Goal: Transaction & Acquisition: Purchase product/service

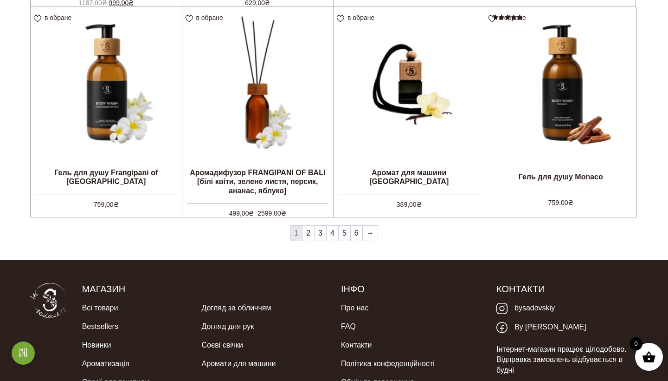
scroll to position [796, 0]
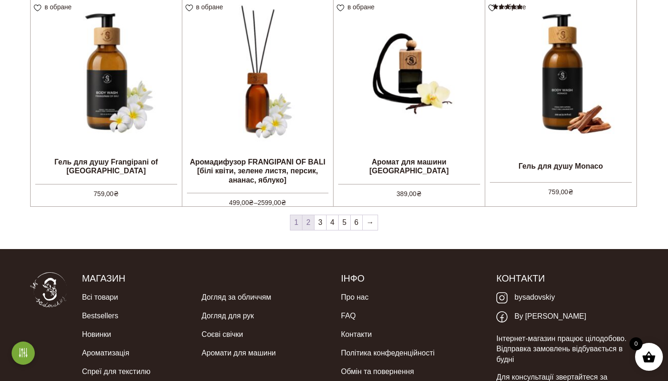
click at [308, 225] on link "2" at bounding box center [309, 222] width 12 height 15
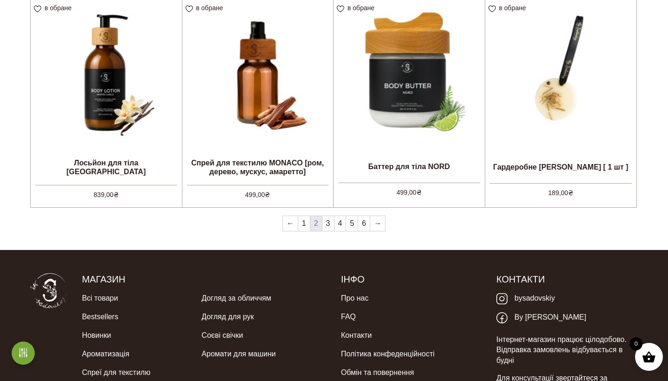
scroll to position [805, 0]
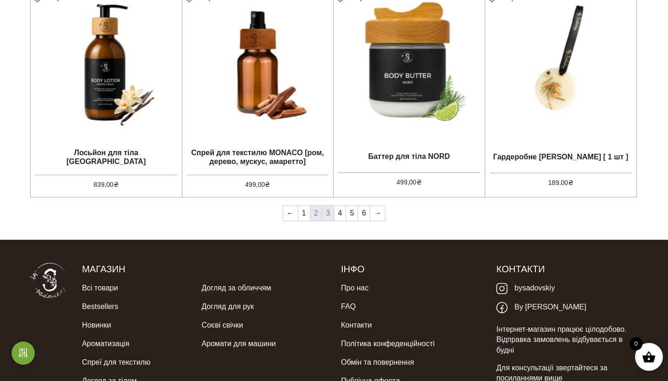
click at [329, 215] on link "3" at bounding box center [329, 213] width 12 height 15
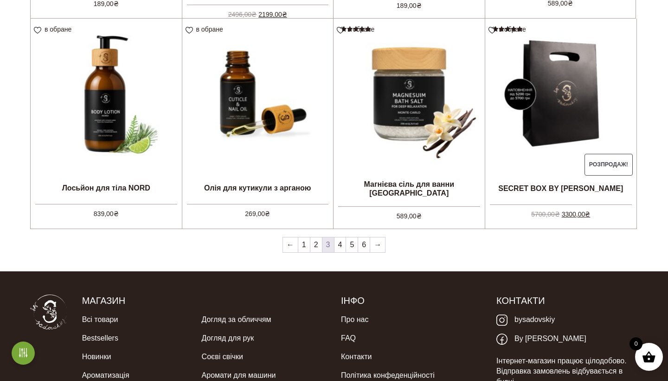
scroll to position [776, 0]
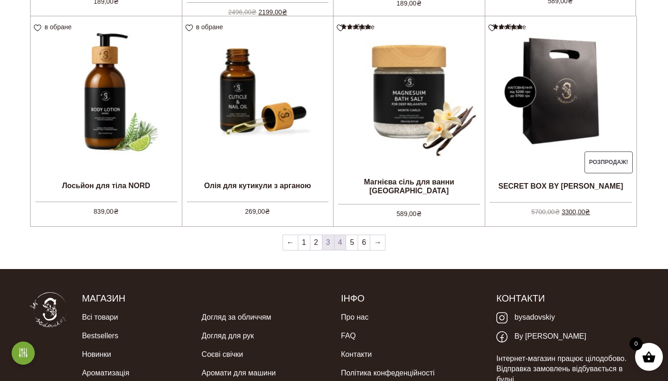
click at [342, 242] on link "4" at bounding box center [341, 242] width 12 height 15
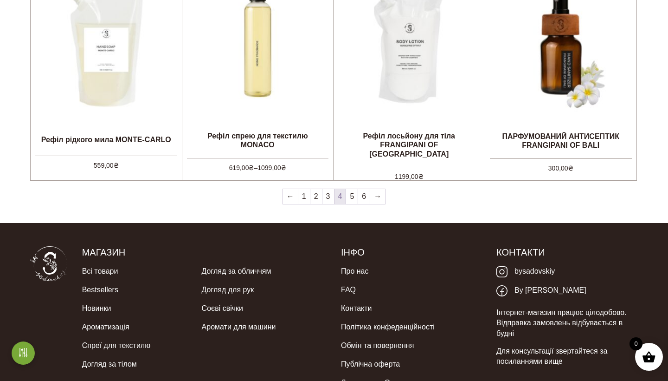
scroll to position [829, 0]
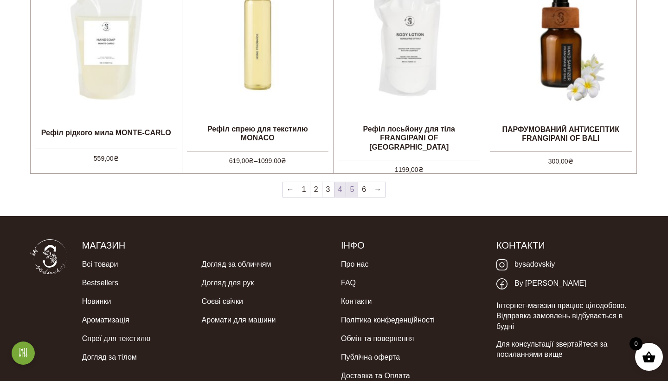
click at [354, 190] on link "5" at bounding box center [352, 189] width 12 height 15
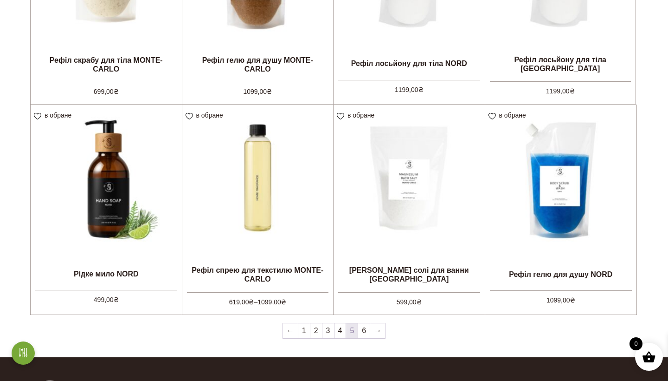
scroll to position [692, 0]
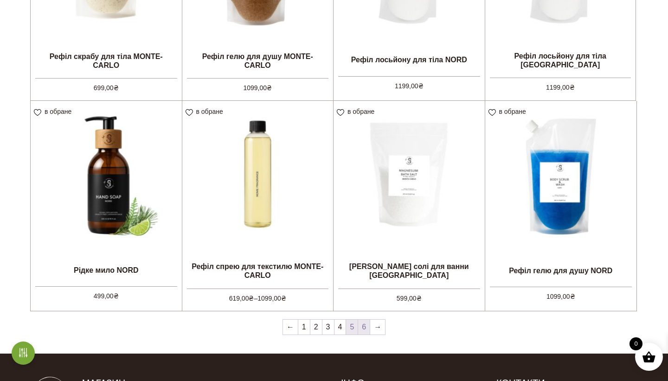
click at [363, 330] on link "6" at bounding box center [364, 326] width 12 height 15
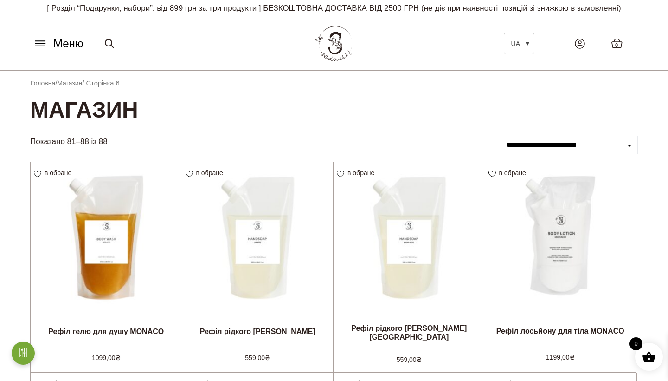
click at [43, 41] on icon at bounding box center [40, 41] width 10 height 0
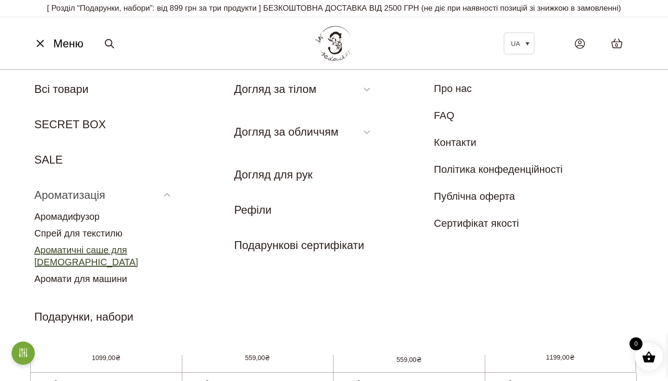
click at [100, 252] on link "Ароматичні саше для [DEMOGRAPHIC_DATA]" at bounding box center [86, 256] width 104 height 22
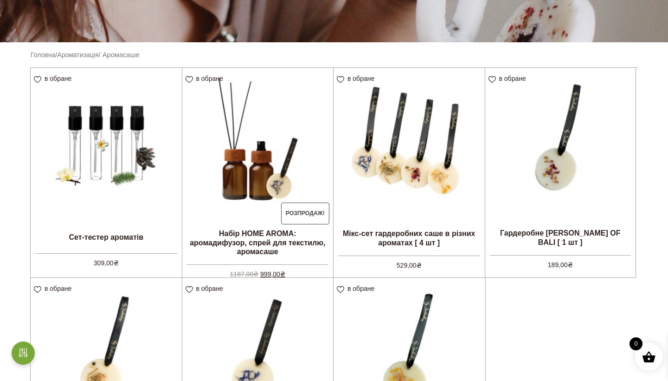
scroll to position [210, 0]
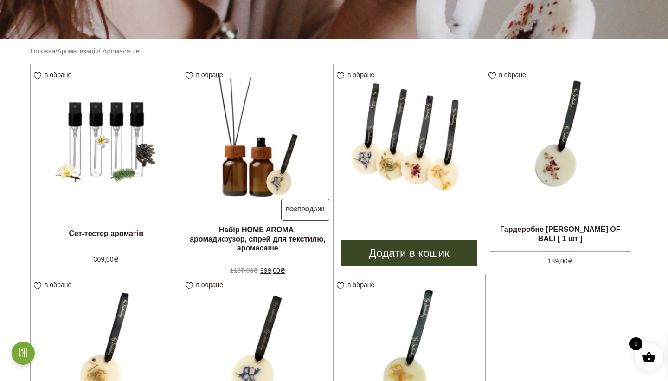
click at [414, 253] on link "Додати в кошик" at bounding box center [409, 253] width 136 height 26
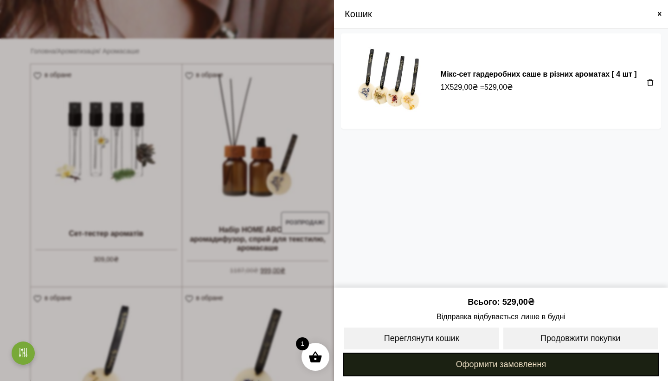
click at [517, 363] on link "Оформити замовлення" at bounding box center [501, 364] width 316 height 24
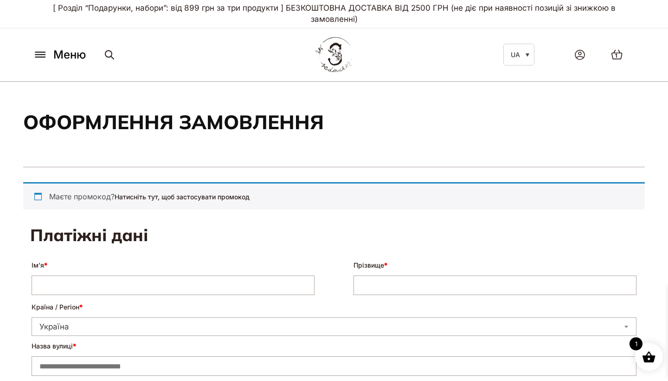
select select "****"
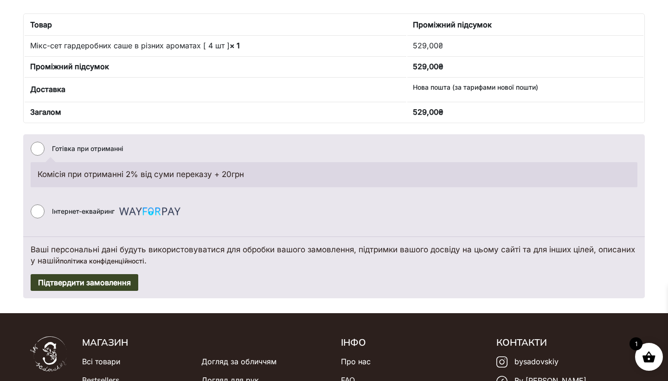
scroll to position [676, 0]
